Goal: Information Seeking & Learning: Learn about a topic

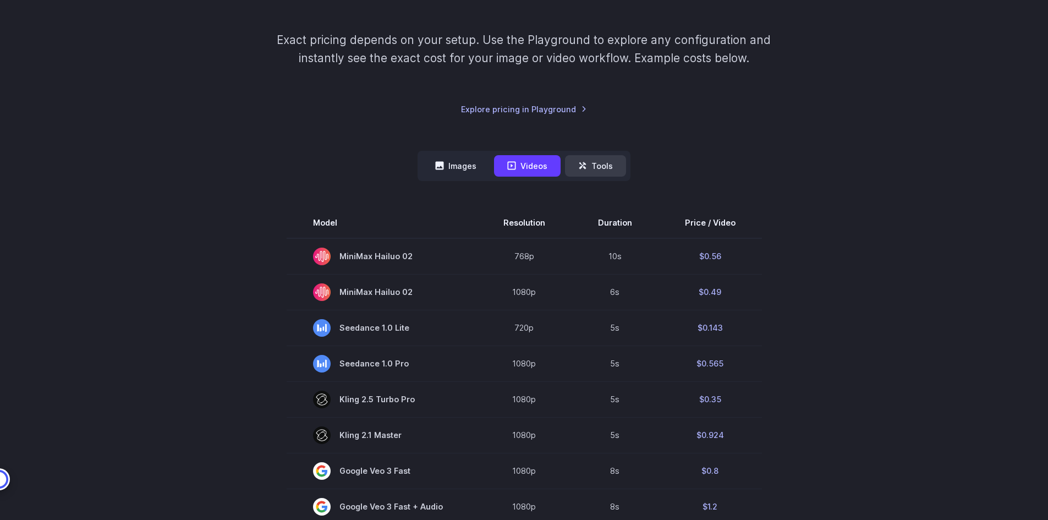
click at [590, 163] on button "Tools" at bounding box center [595, 165] width 61 height 21
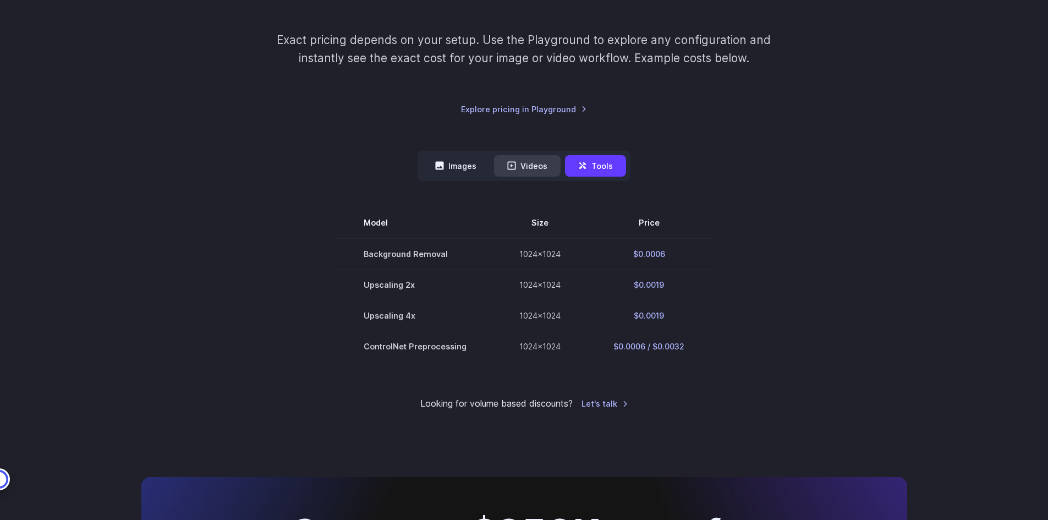
click at [540, 165] on button "Videos" at bounding box center [527, 165] width 67 height 21
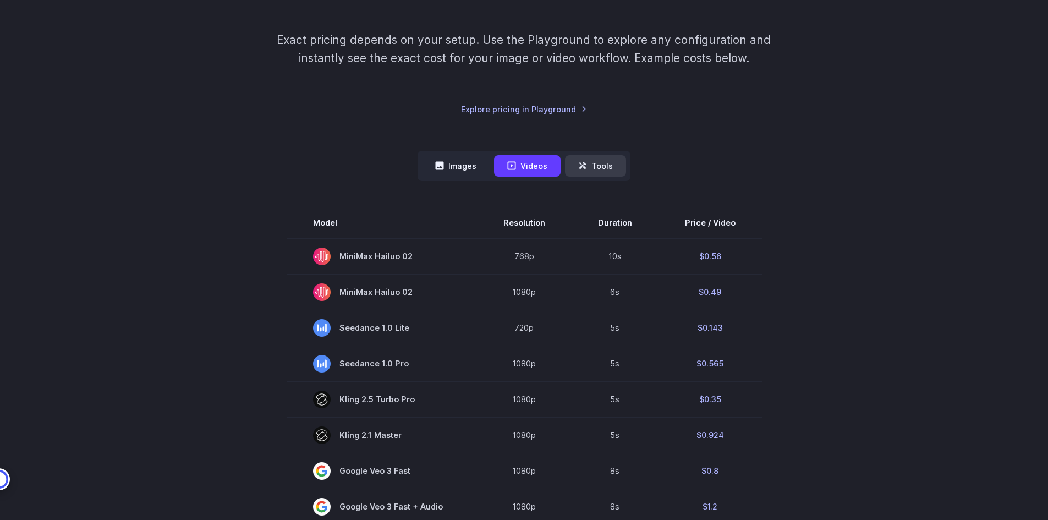
click at [578, 172] on button "Tools" at bounding box center [595, 165] width 61 height 21
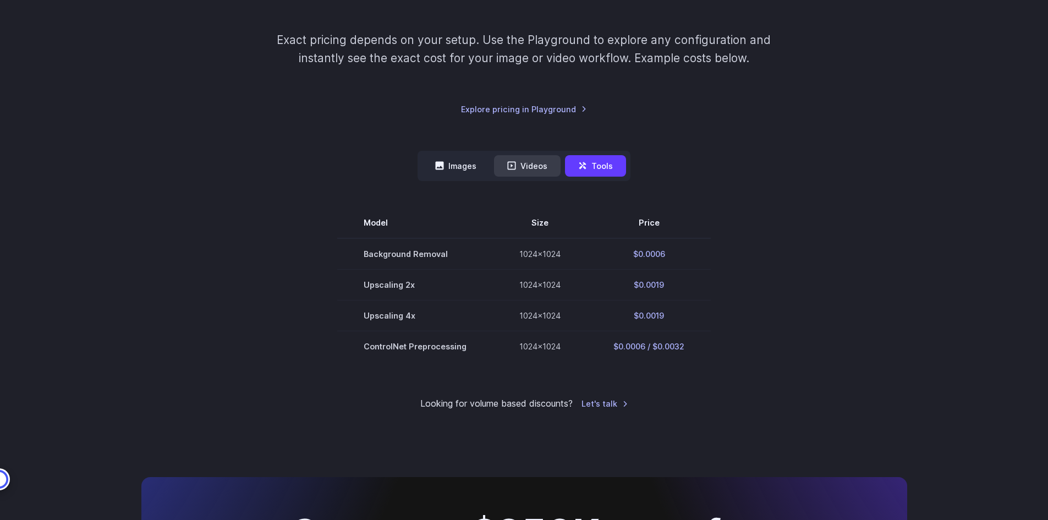
click at [516, 165] on icon at bounding box center [511, 165] width 9 height 9
click at [444, 164] on icon at bounding box center [440, 166] width 8 height 8
click at [528, 162] on button "Videos" at bounding box center [527, 165] width 67 height 21
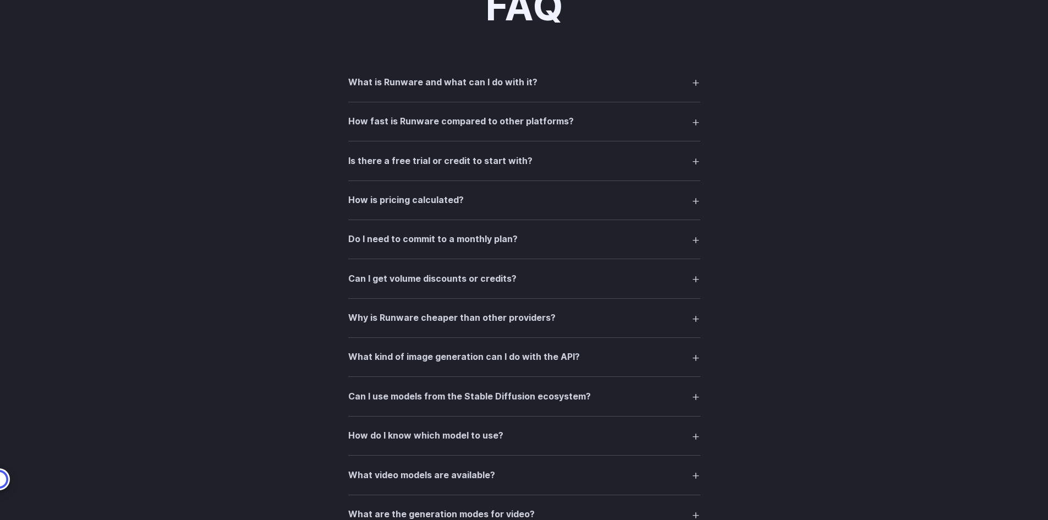
scroll to position [1596, 0]
click at [448, 83] on h3 "What is Runware and what can I do with it?" at bounding box center [442, 82] width 189 height 14
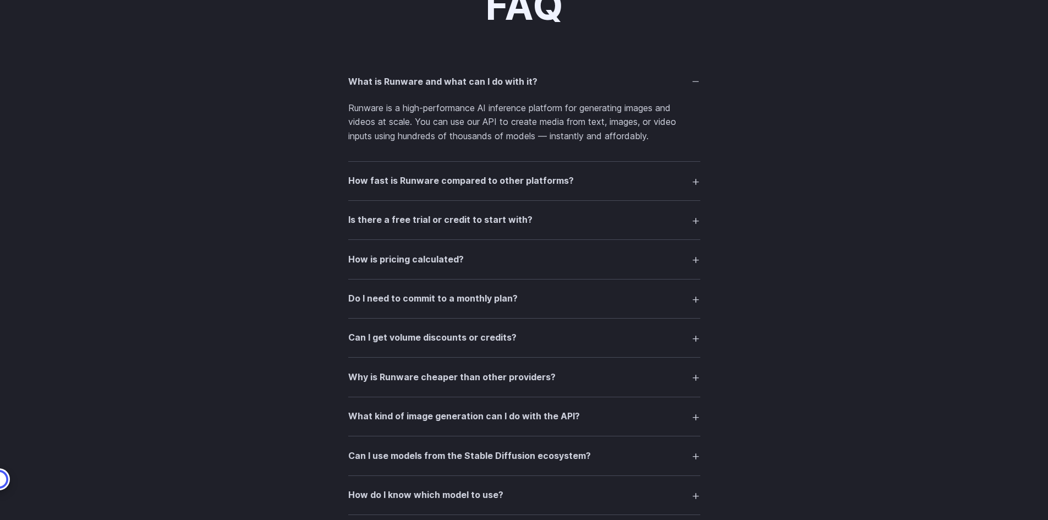
click at [457, 167] on details "How fast is Runware compared to other platforms? Thanks to our Sonic Inference …" at bounding box center [524, 181] width 352 height 39
click at [408, 173] on summary "How fast is Runware compared to other platforms?" at bounding box center [524, 181] width 352 height 21
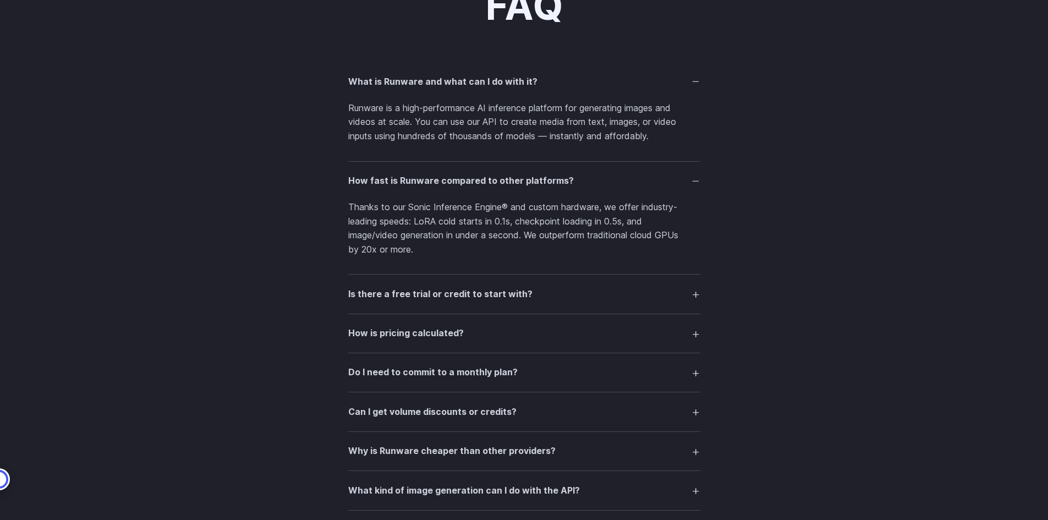
click at [450, 179] on h3 "How fast is Runware compared to other platforms?" at bounding box center [461, 181] width 226 height 14
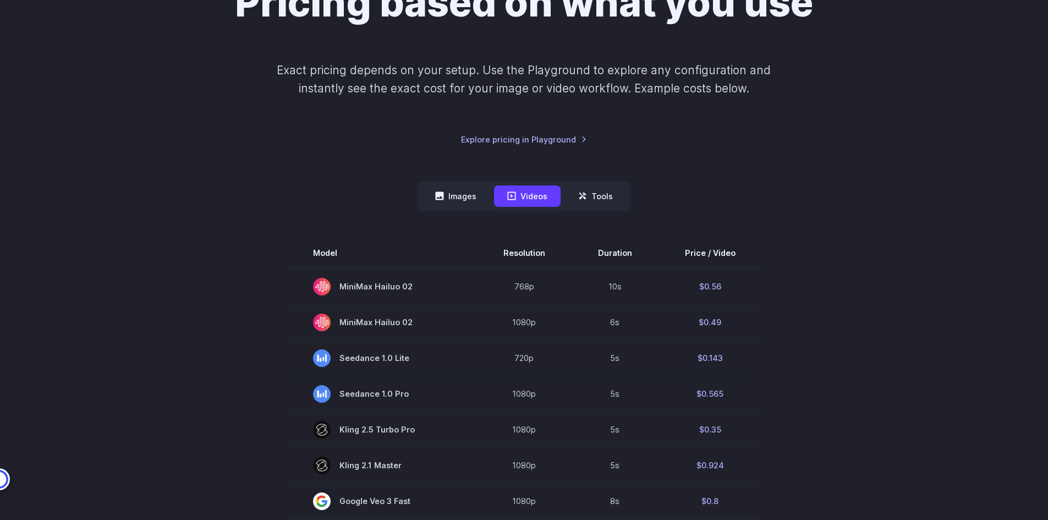
scroll to position [110, 0]
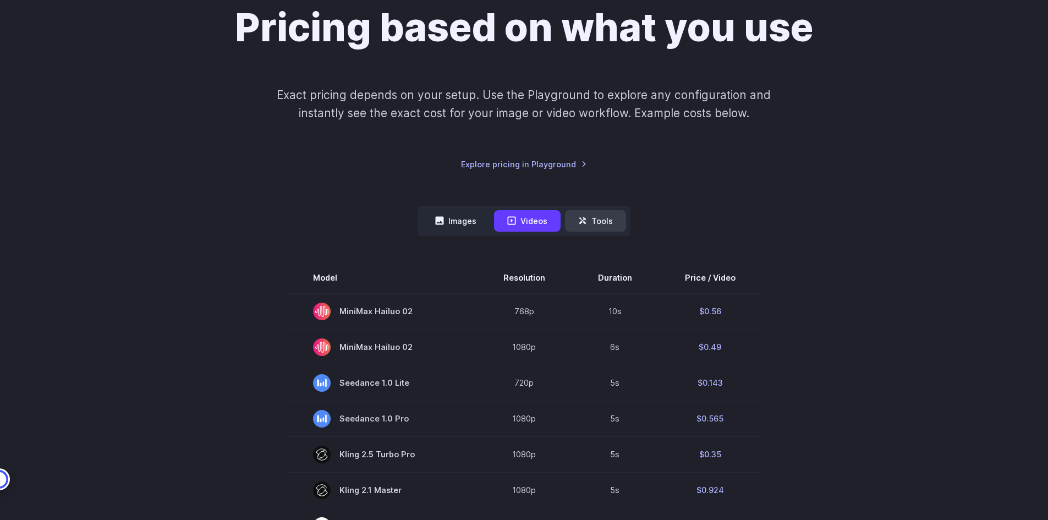
click at [596, 226] on button "Tools" at bounding box center [595, 220] width 61 height 21
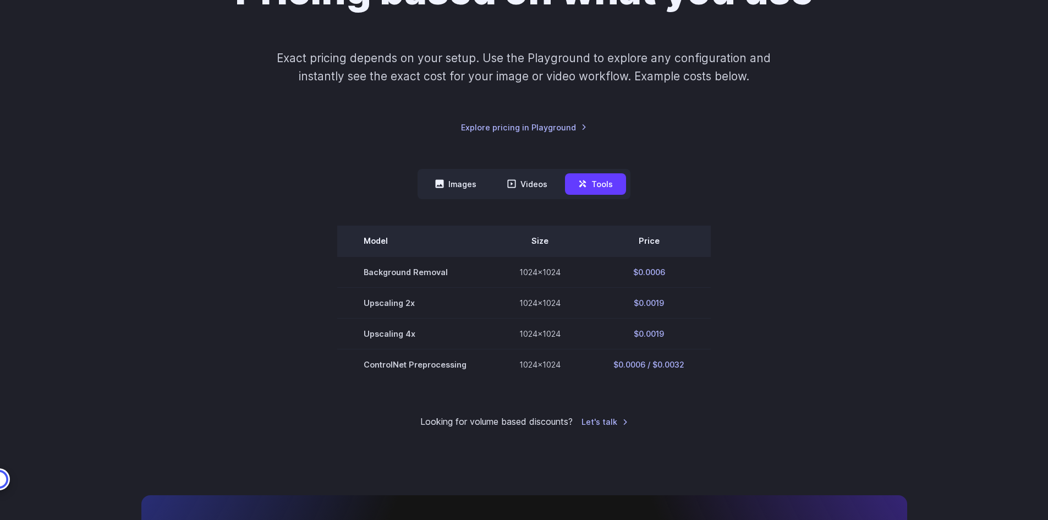
scroll to position [165, 0]
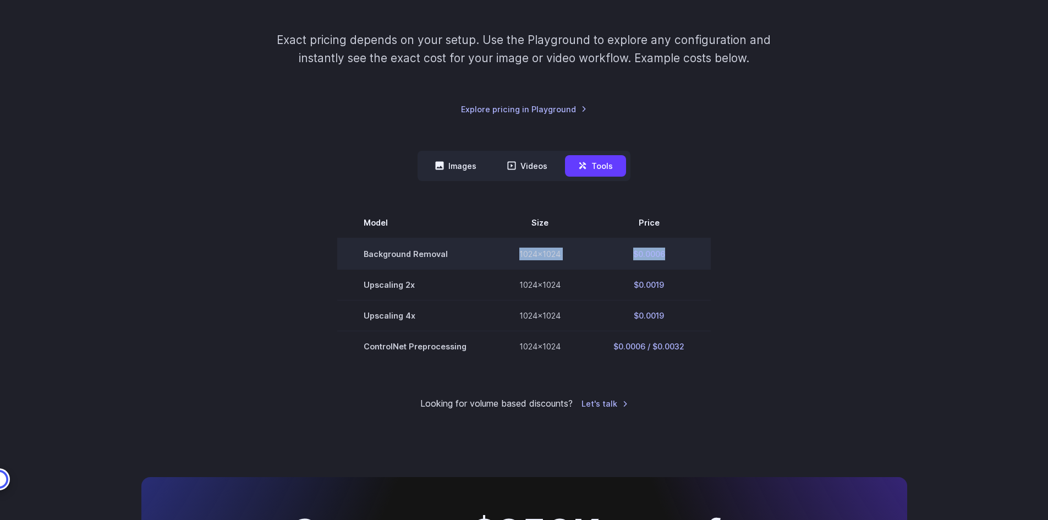
drag, startPoint x: 471, startPoint y: 255, endPoint x: 674, endPoint y: 260, distance: 203.2
click at [674, 260] on tr "Background Removal 1024x1024 $0.0006" at bounding box center [524, 253] width 374 height 31
click at [570, 264] on td "1024x1024" at bounding box center [540, 253] width 94 height 31
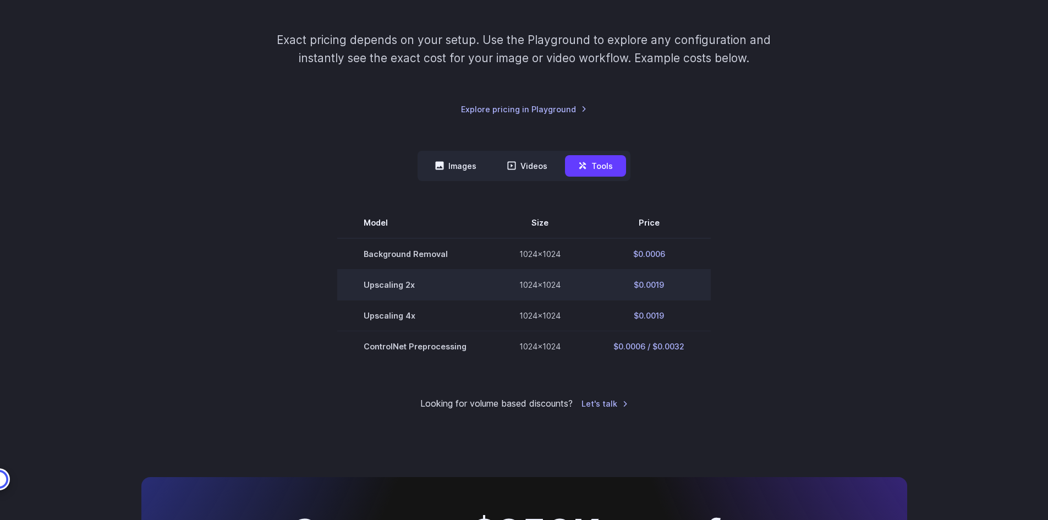
click at [533, 281] on td "1024x1024" at bounding box center [540, 284] width 94 height 31
click at [532, 282] on td "1024x1024" at bounding box center [540, 284] width 94 height 31
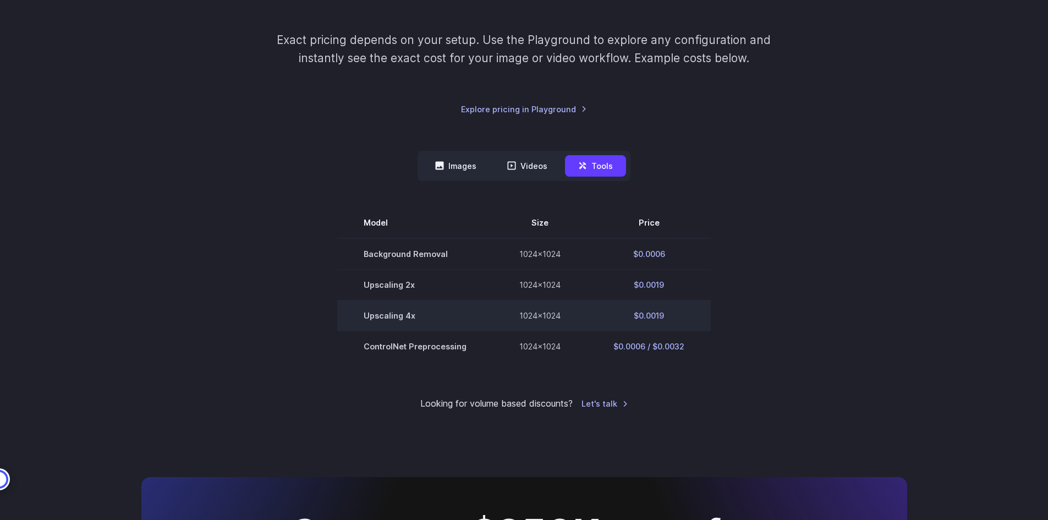
click at [544, 318] on td "1024x1024" at bounding box center [540, 315] width 94 height 31
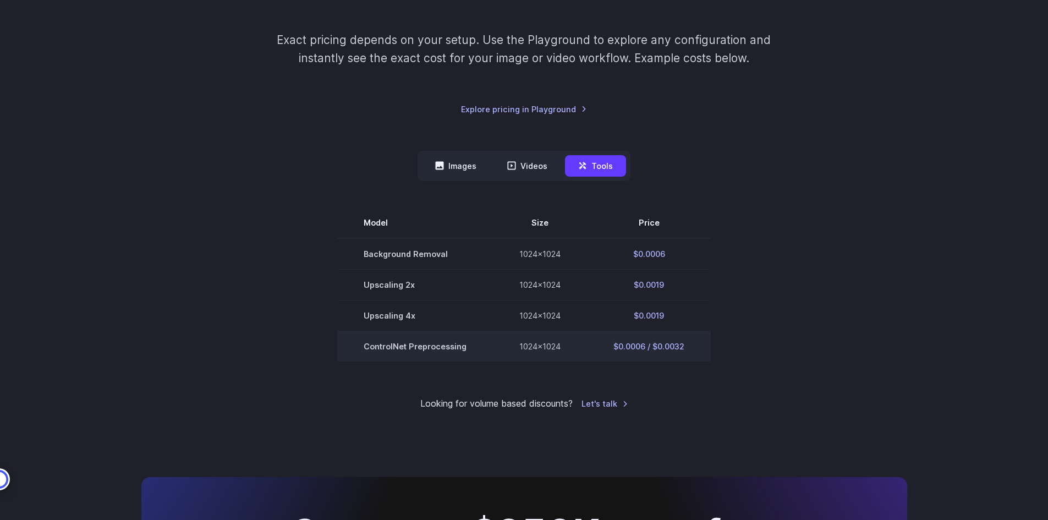
click at [540, 351] on td "1024x1024" at bounding box center [540, 346] width 94 height 31
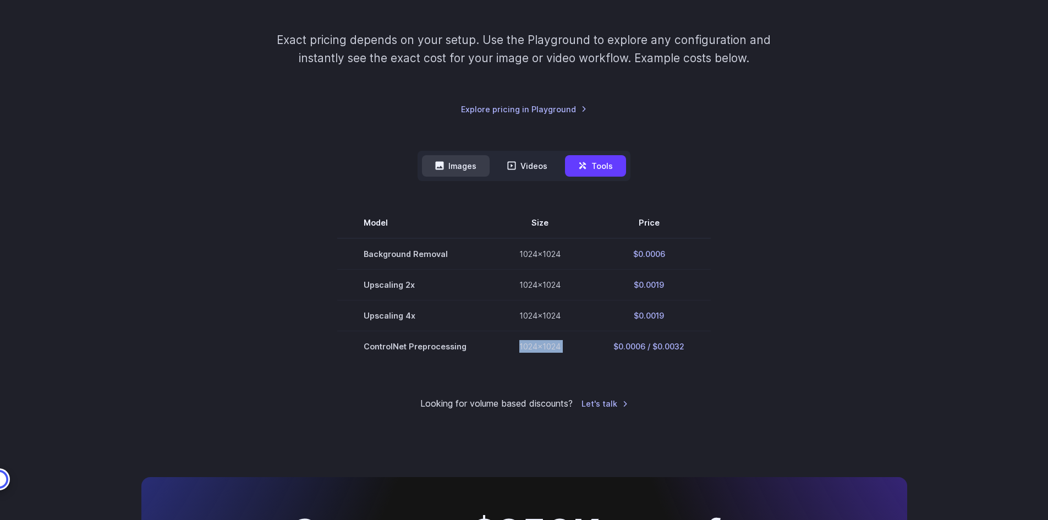
click at [474, 166] on button "Images" at bounding box center [456, 165] width 68 height 21
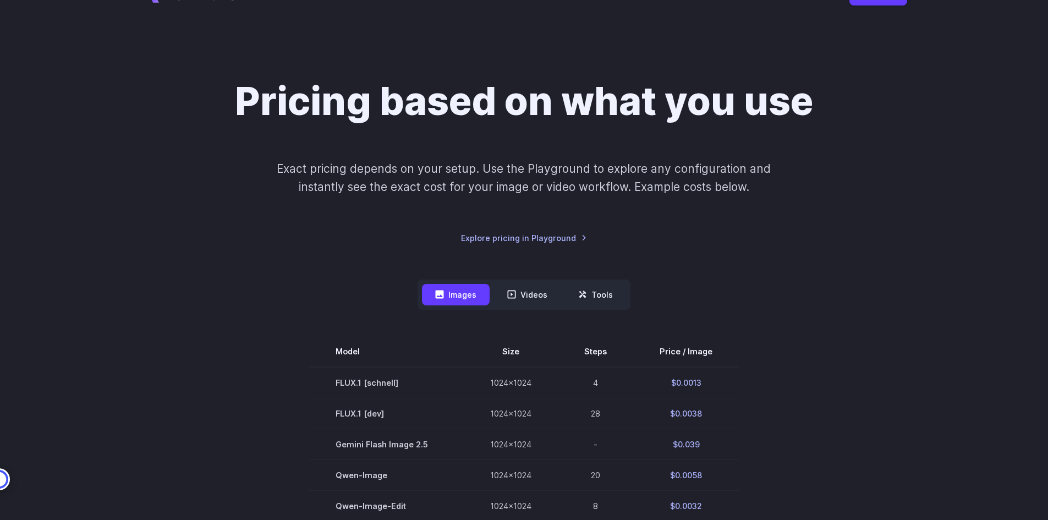
scroll to position [0, 0]
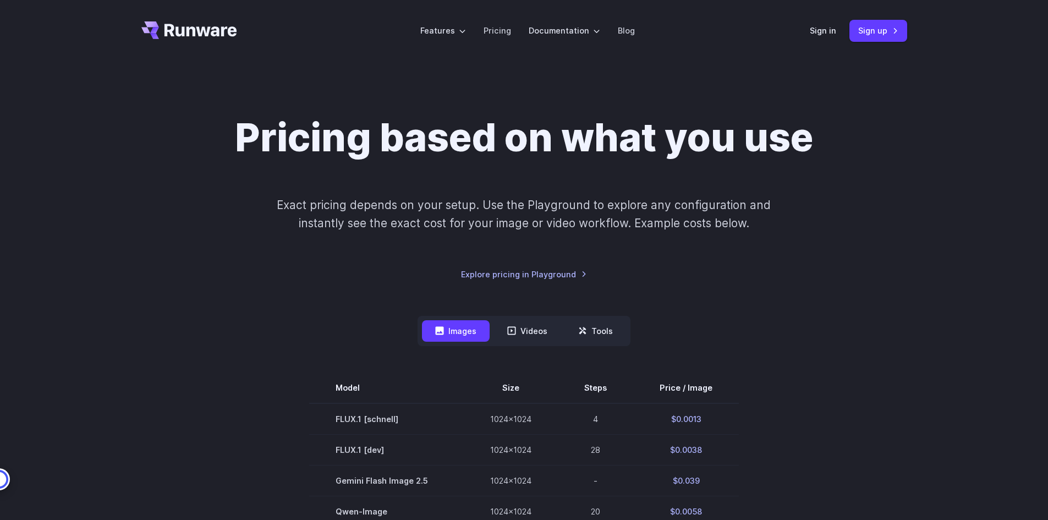
click at [408, 281] on div "Pricing based on what you use Exact pricing depends on your setup. Use the Play…" at bounding box center [524, 197] width 766 height 166
click at [515, 326] on button "Videos" at bounding box center [527, 330] width 67 height 21
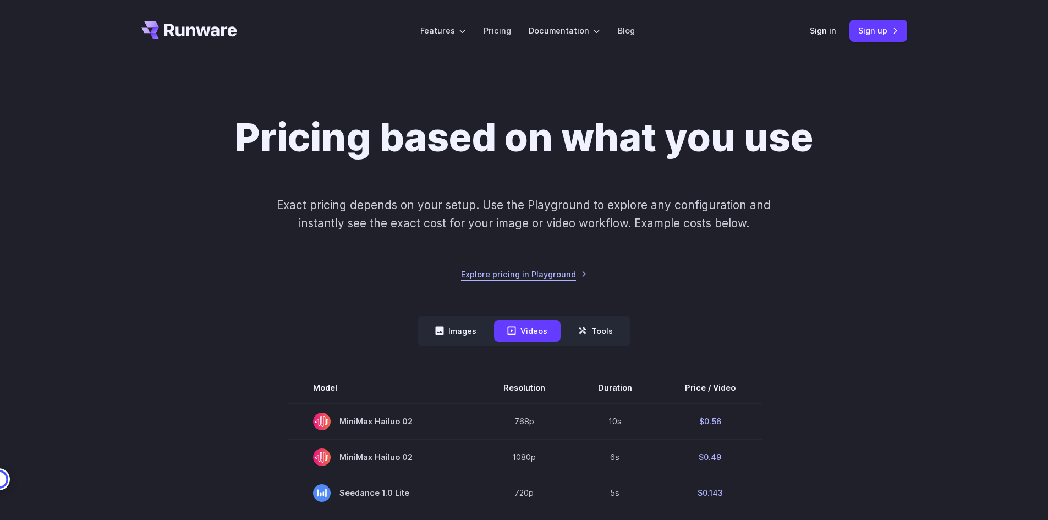
click at [547, 280] on link "Explore pricing in Playground" at bounding box center [524, 274] width 126 height 13
